Goal: Task Accomplishment & Management: Use online tool/utility

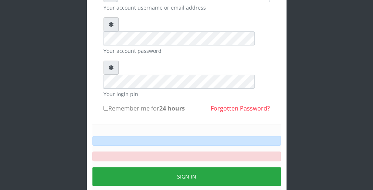
scroll to position [68, 0]
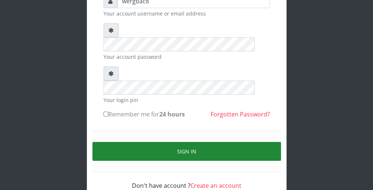
click at [265, 142] on button "Sign in" at bounding box center [187, 151] width 189 height 19
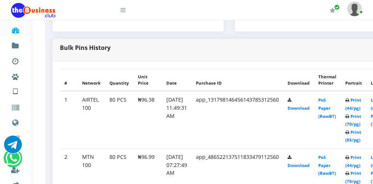
scroll to position [340, 59]
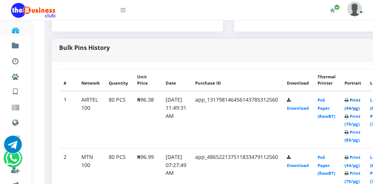
click at [361, 108] on link "Print (44/pg)" at bounding box center [353, 104] width 16 height 14
click at [361, 109] on link "Print (44/pg)" at bounding box center [353, 104] width 16 height 14
